Goal: Submit feedback/report problem: Submit feedback/report problem

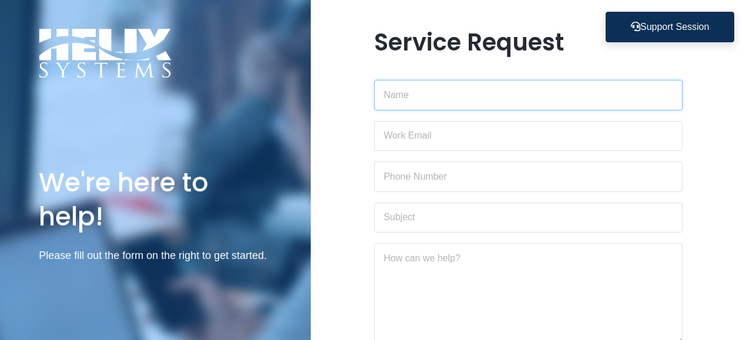
click at [545, 94] on input "text" at bounding box center [528, 95] width 309 height 31
type input "[PERSON_NAME]"
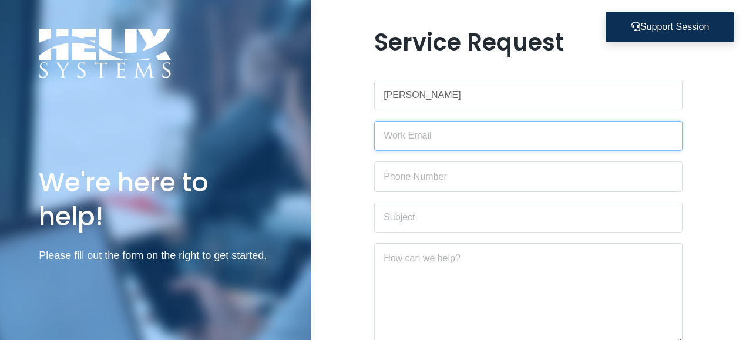
click at [499, 137] on input "email" at bounding box center [528, 136] width 309 height 31
type input "[EMAIL_ADDRESS][DOMAIN_NAME]"
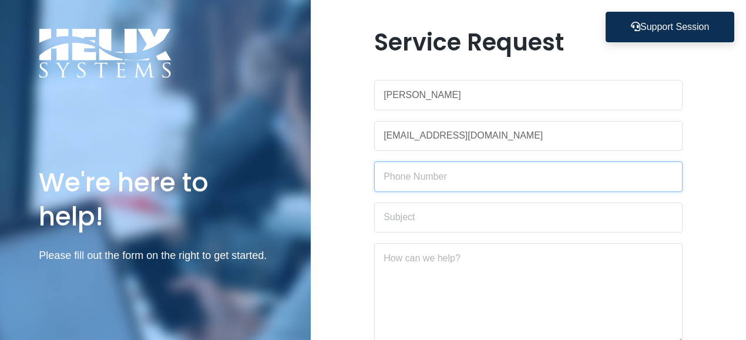
click at [475, 169] on input "text" at bounding box center [528, 177] width 309 height 31
type input "3474154839"
click at [461, 215] on input "text" at bounding box center [528, 218] width 309 height 31
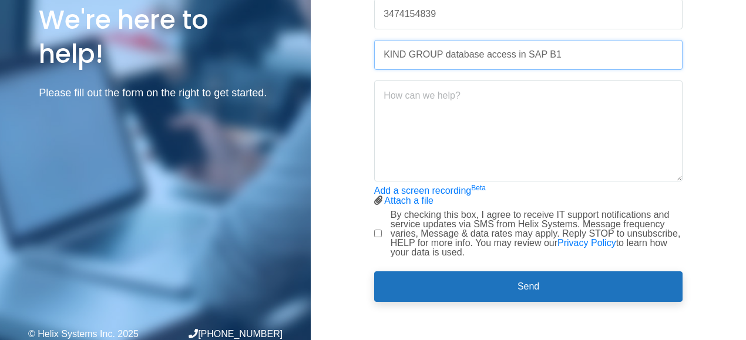
scroll to position [166, 0]
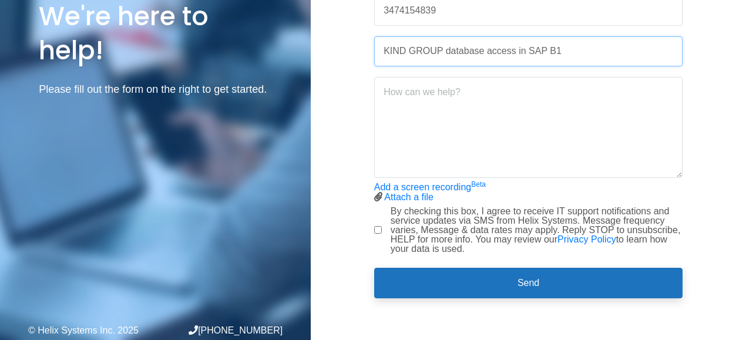
type input "KIND GROUP database access in SAP B1"
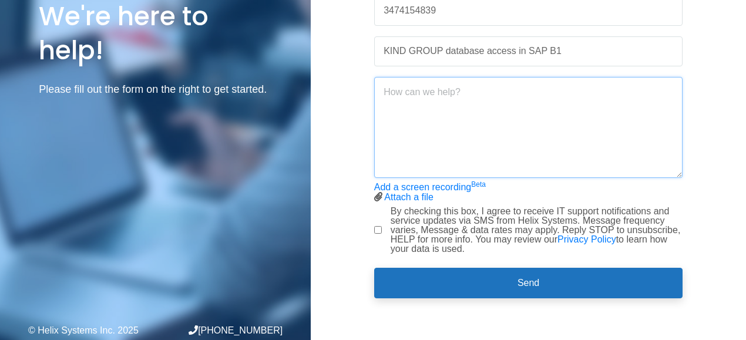
click at [420, 103] on textarea at bounding box center [528, 127] width 309 height 101
type textarea "Hello, I can't log into the KIND database of SAP B1"
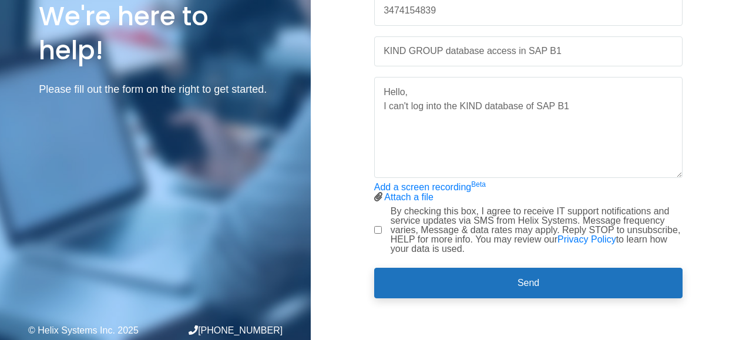
click at [380, 231] on input "By checking this box, I agree to receive IT support notifications and service u…" at bounding box center [378, 230] width 8 height 8
checkbox input "true"
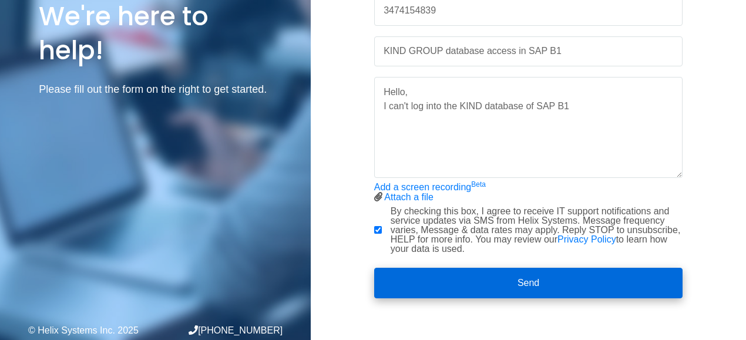
click at [546, 277] on button "Send" at bounding box center [528, 283] width 309 height 31
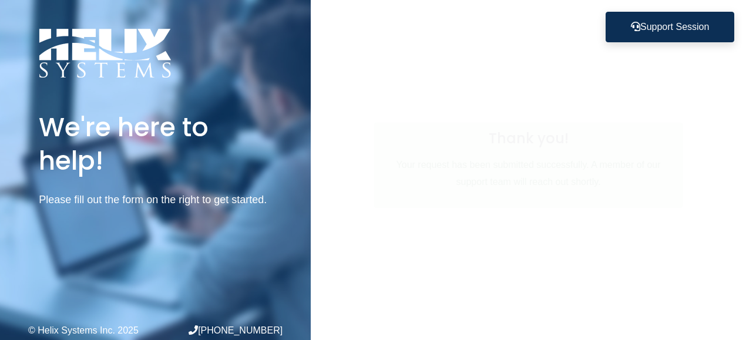
scroll to position [0, 0]
